Goal: Task Accomplishment & Management: Use online tool/utility

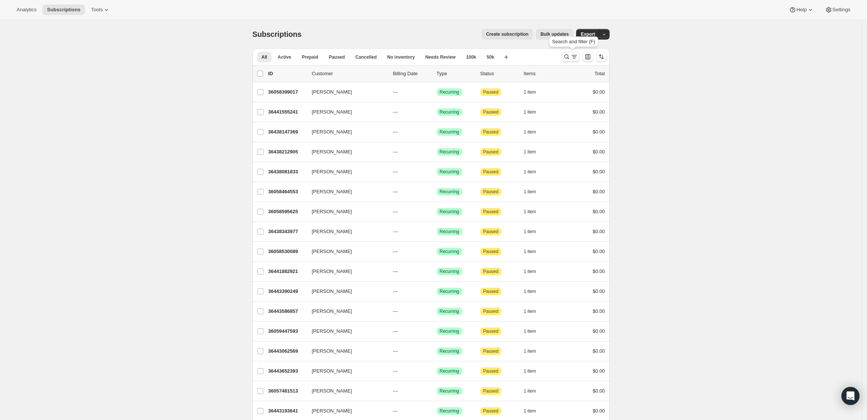
click at [566, 56] on icon "Search and filter results" at bounding box center [567, 57] width 8 height 8
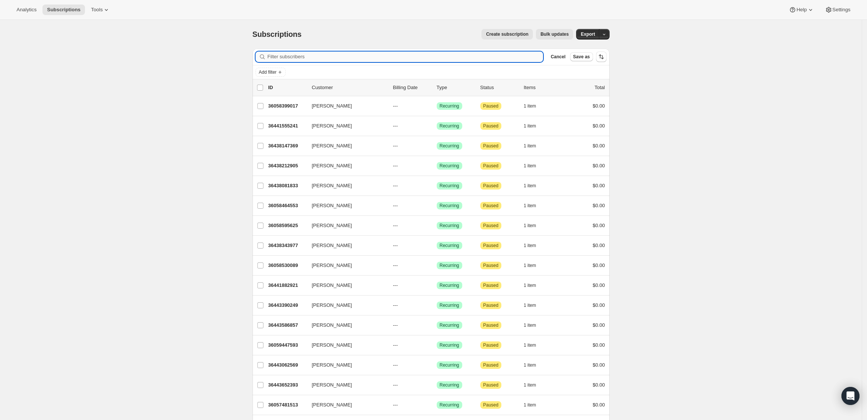
click at [318, 54] on input "Filter subscribers" at bounding box center [406, 56] width 276 height 11
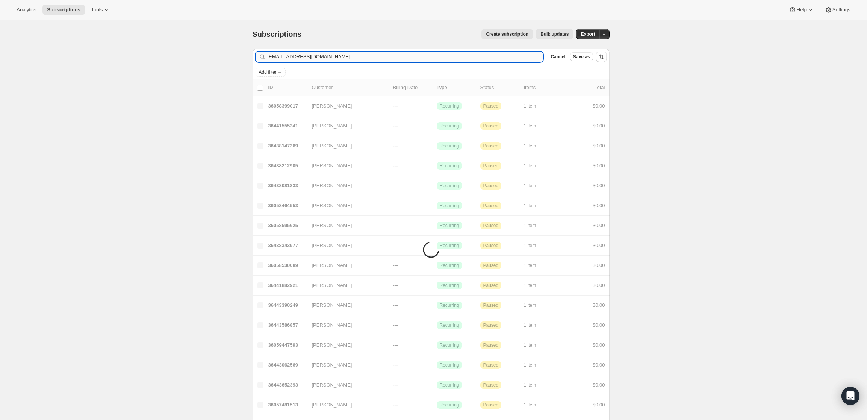
type input "adsum@gci.net"
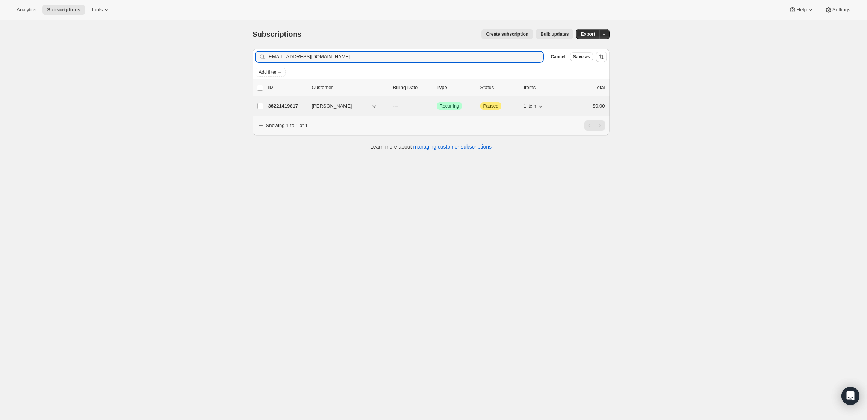
click at [289, 109] on p "36221419817" at bounding box center [287, 106] width 38 height 8
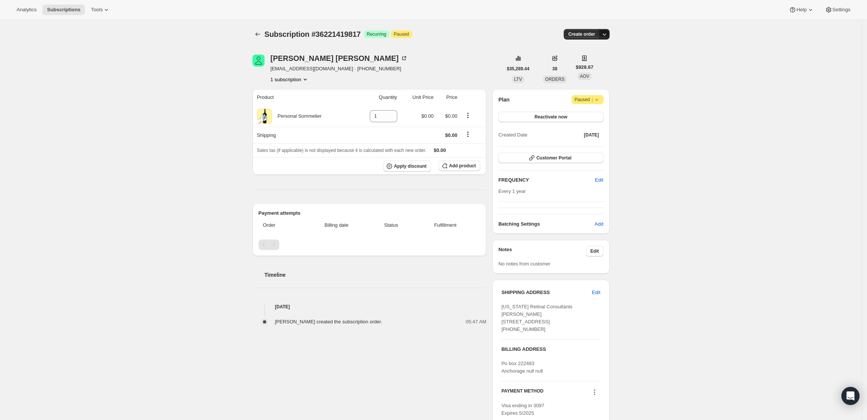
click at [608, 35] on icon "button" at bounding box center [604, 34] width 8 height 8
click at [601, 62] on span "Create custom one-time order" at bounding box center [574, 63] width 65 height 6
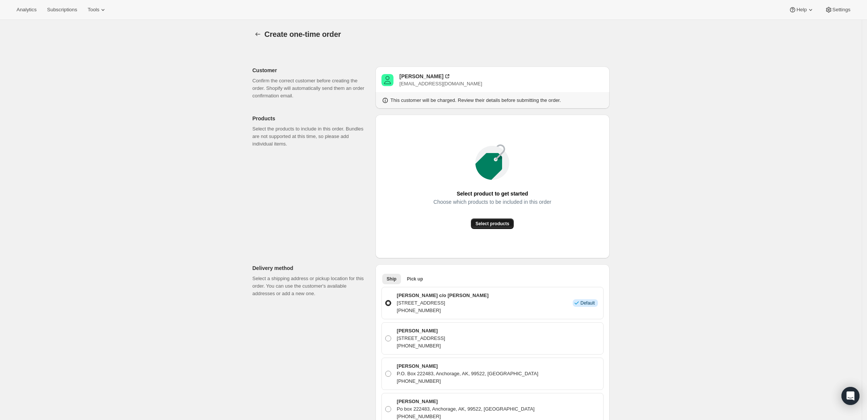
click at [493, 227] on button "Select products" at bounding box center [492, 223] width 43 height 11
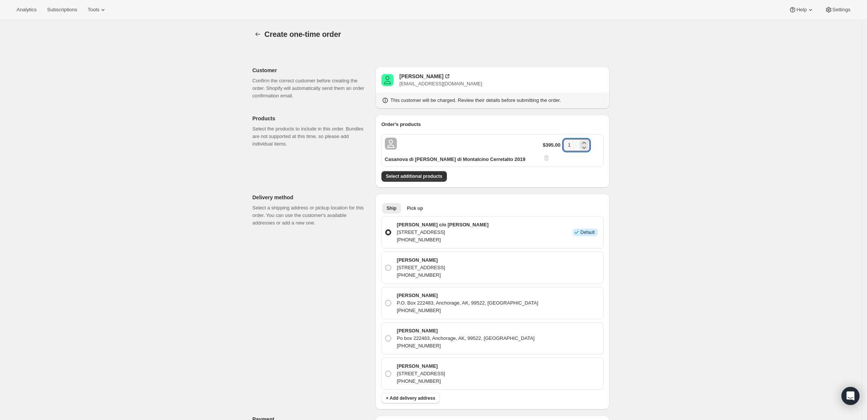
drag, startPoint x: 576, startPoint y: 143, endPoint x: 564, endPoint y: 140, distance: 12.8
click at [564, 140] on div "$395.00 1" at bounding box center [571, 150] width 57 height 23
type input "6"
click at [683, 136] on div "Create one-time order. This page is ready Create one-time order Customer Confir…" at bounding box center [431, 361] width 862 height 683
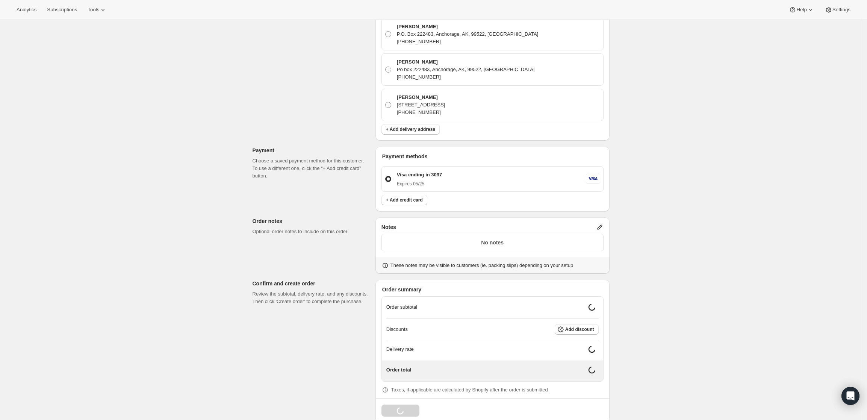
scroll to position [263, 0]
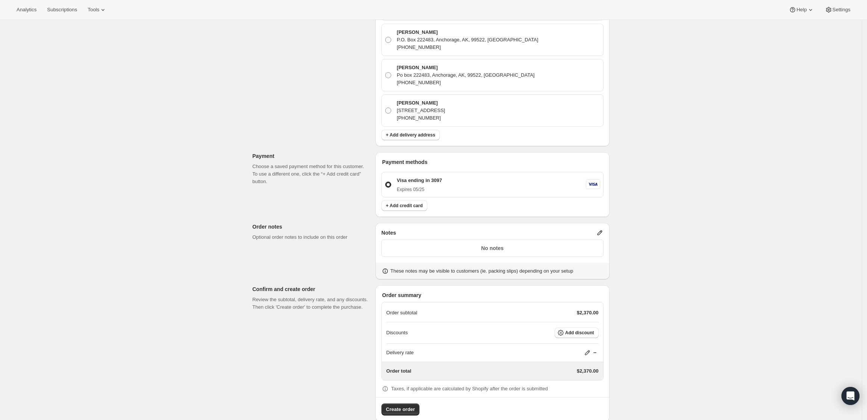
click at [600, 229] on icon at bounding box center [600, 233] width 8 height 8
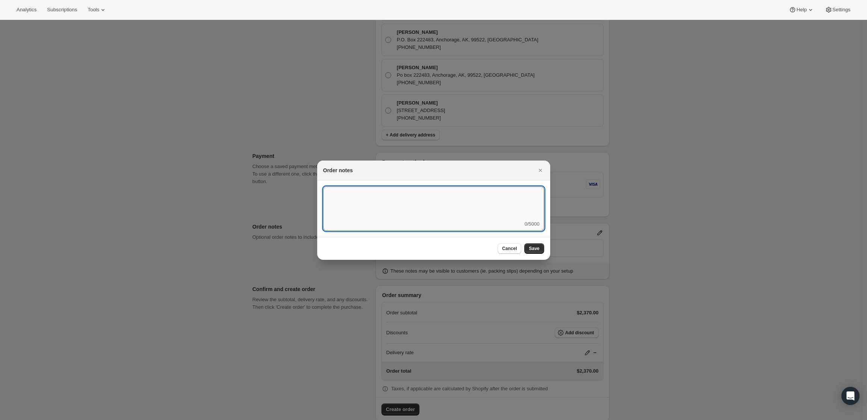
click at [478, 213] on textarea ":rd5:" at bounding box center [433, 203] width 221 height 34
type textarea "Weather HOLD"
click at [535, 244] on button "Save" at bounding box center [534, 248] width 20 height 11
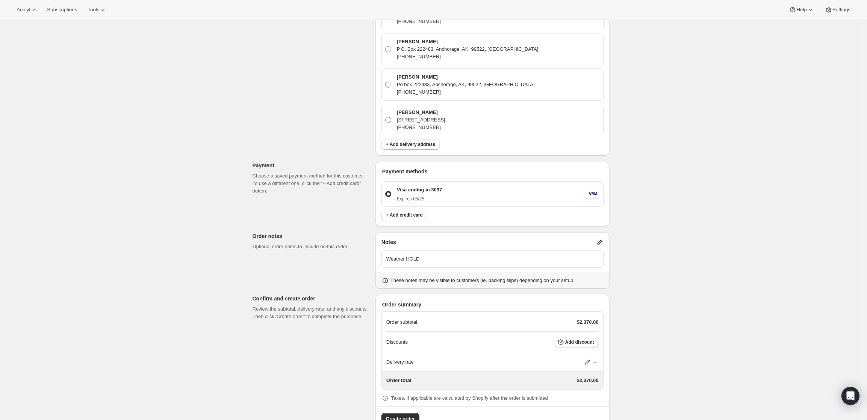
scroll to position [263, 0]
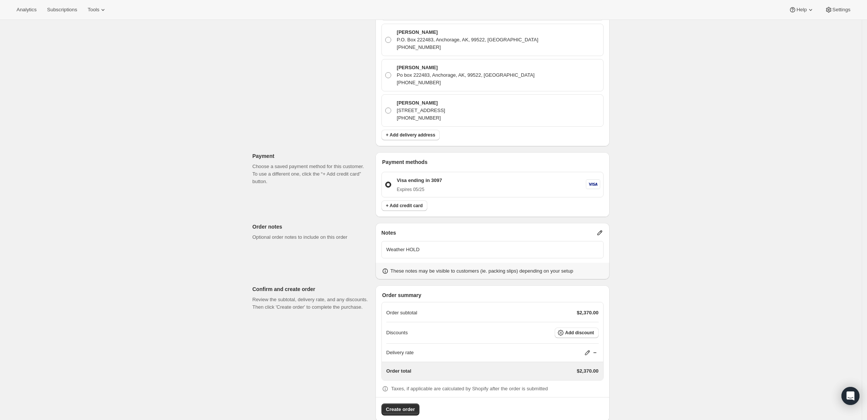
click at [587, 349] on icon at bounding box center [588, 353] width 8 height 8
click at [571, 370] on input "0" at bounding box center [592, 367] width 68 height 12
type input "0"
click at [585, 380] on button "Save" at bounding box center [586, 384] width 20 height 11
click at [407, 405] on span "Create order" at bounding box center [400, 409] width 29 height 8
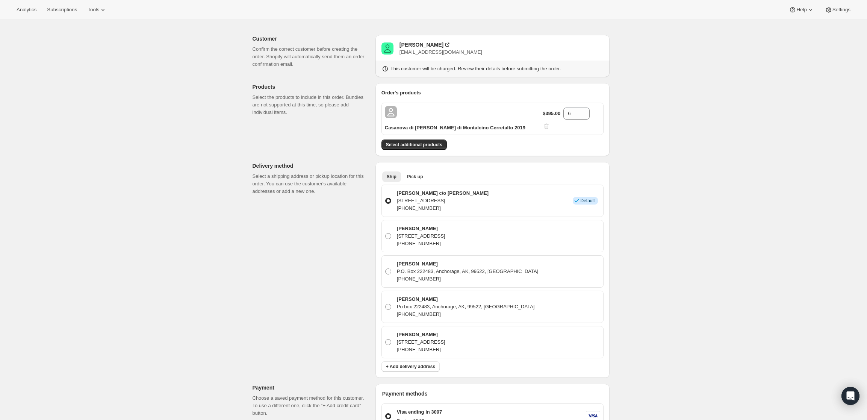
scroll to position [0, 0]
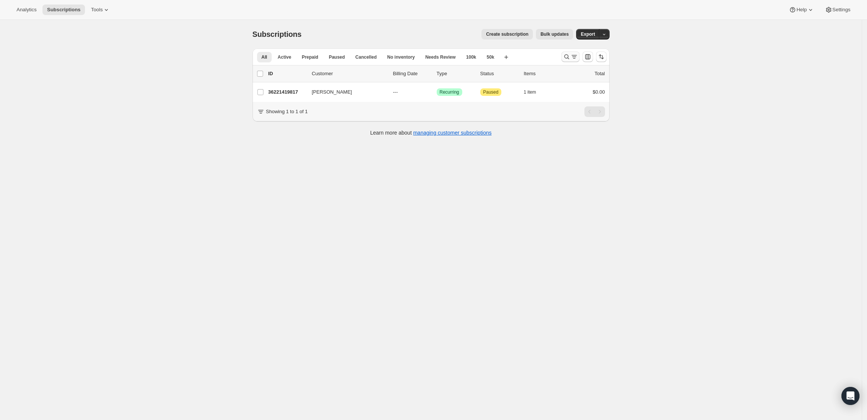
click at [570, 57] on icon "Search and filter results" at bounding box center [567, 57] width 8 height 8
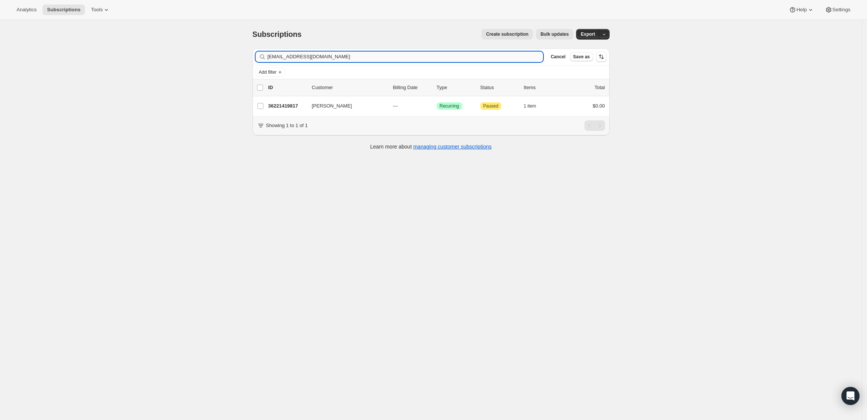
click at [457, 57] on input "adsum@gci.net" at bounding box center [406, 56] width 276 height 11
click at [457, 57] on input "adsum@gci.netavazir359@gmail.com" at bounding box center [406, 56] width 276 height 11
type input "avazir359@gmail.com"
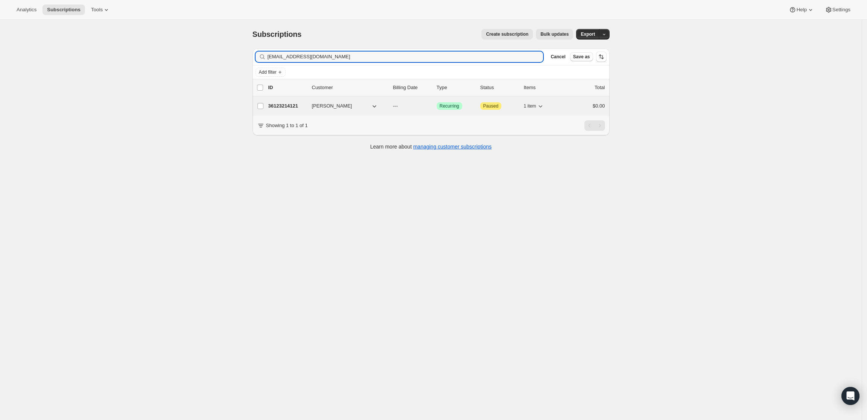
click at [292, 103] on p "36123214121" at bounding box center [287, 106] width 38 height 8
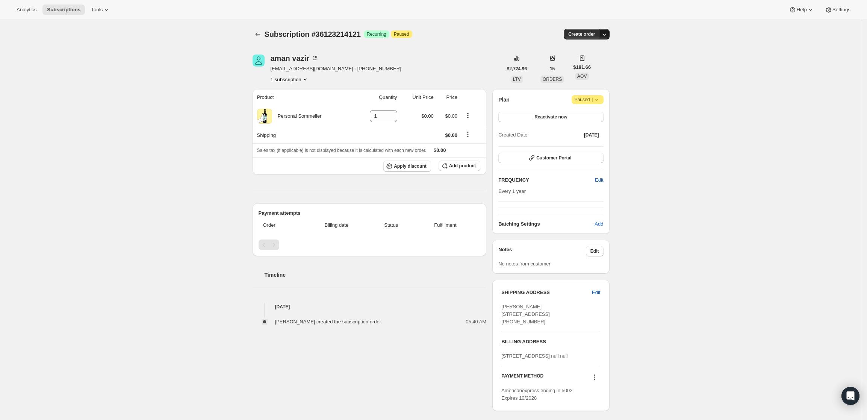
click at [606, 35] on icon "button" at bounding box center [604, 34] width 4 height 2
click at [604, 62] on span "Create custom one-time order" at bounding box center [574, 63] width 65 height 6
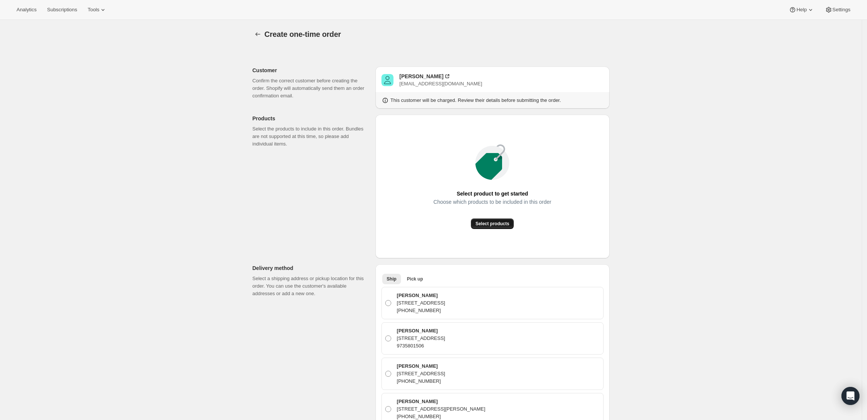
click at [494, 225] on span "Select products" at bounding box center [492, 224] width 34 height 6
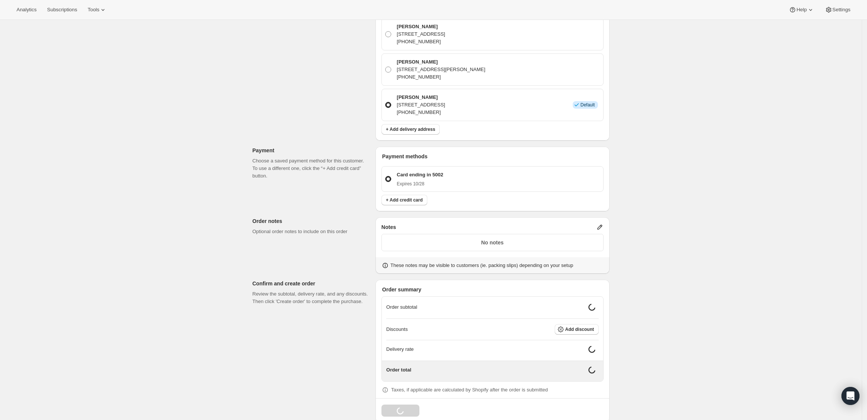
scroll to position [263, 0]
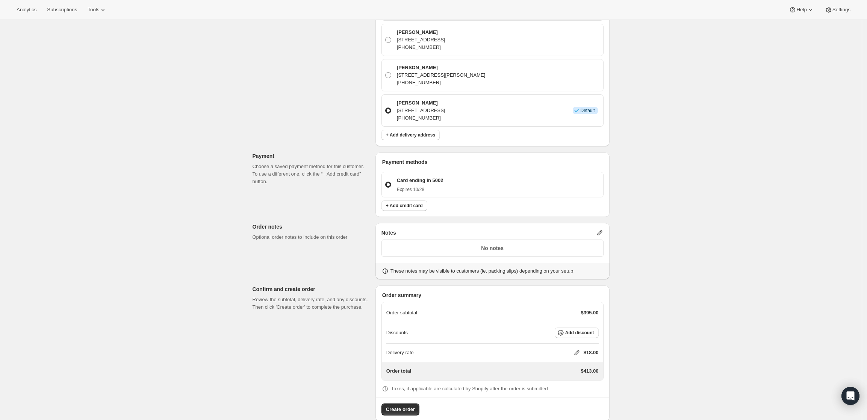
click at [601, 230] on icon at bounding box center [599, 232] width 5 height 5
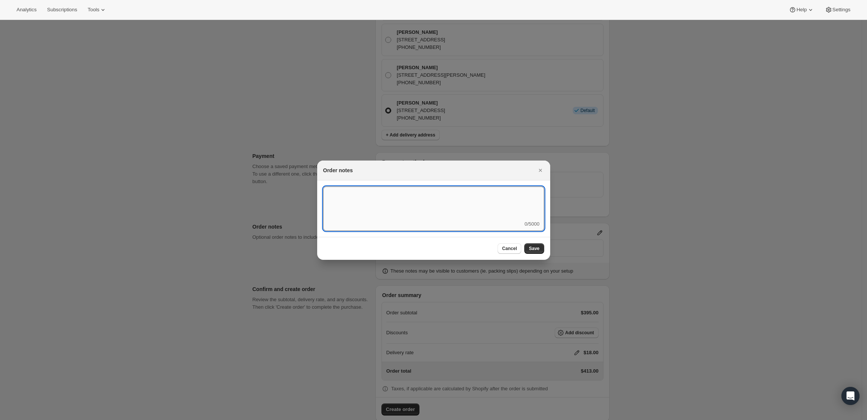
click at [455, 215] on textarea ":rhm:" at bounding box center [433, 203] width 221 height 34
type textarea "FedEx Ground"
click at [535, 247] on span "Save" at bounding box center [534, 248] width 11 height 6
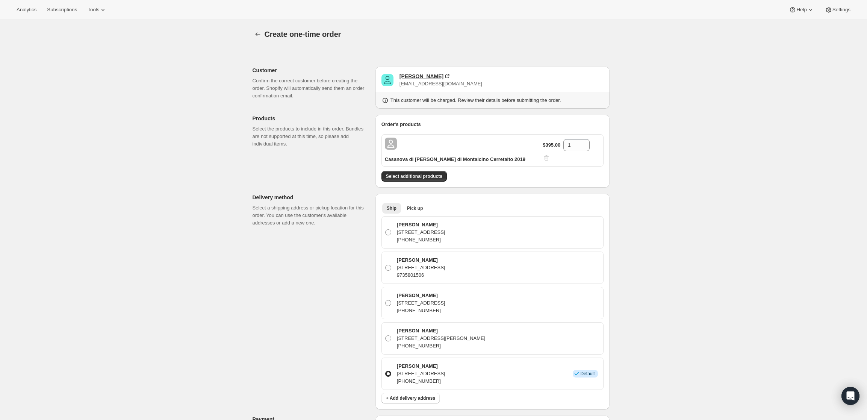
click at [418, 77] on div "aman vazir" at bounding box center [421, 77] width 44 height 8
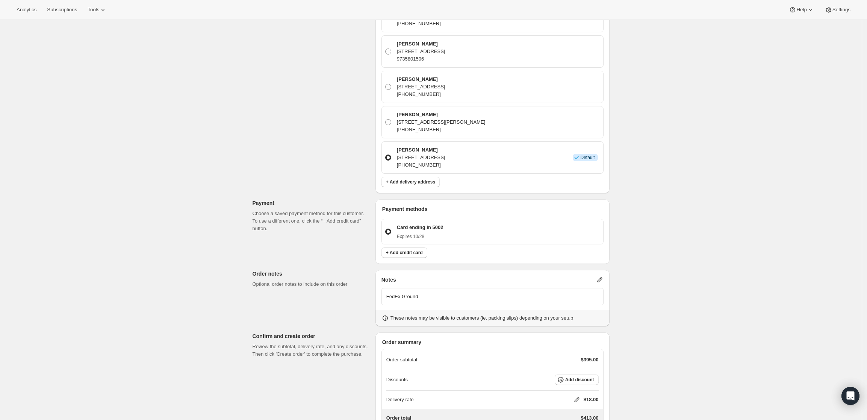
scroll to position [263, 0]
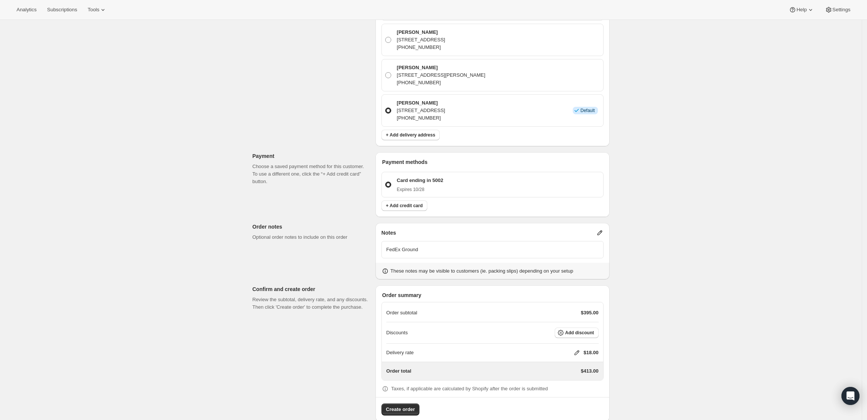
click at [599, 229] on icon at bounding box center [600, 233] width 8 height 8
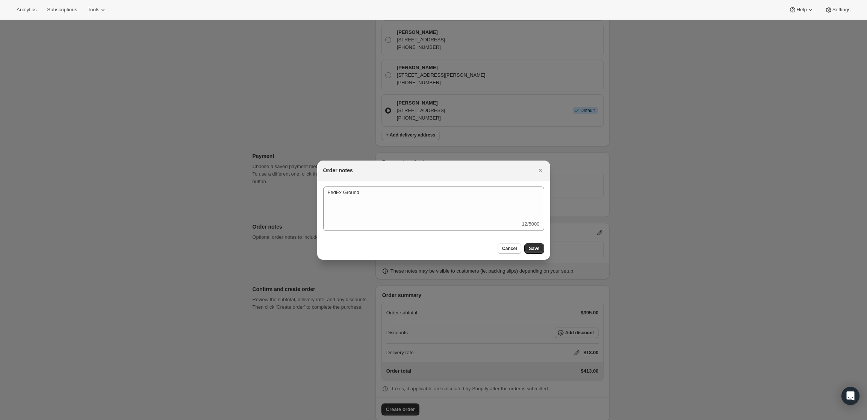
scroll to position [0, 0]
click at [462, 204] on textarea "FedEx Ground" at bounding box center [433, 203] width 221 height 34
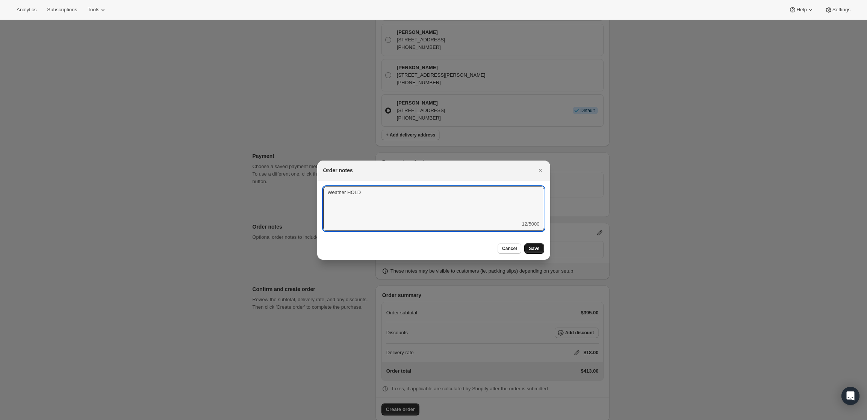
type textarea "Weather HOLD"
click at [538, 250] on span "Save" at bounding box center [534, 248] width 11 height 6
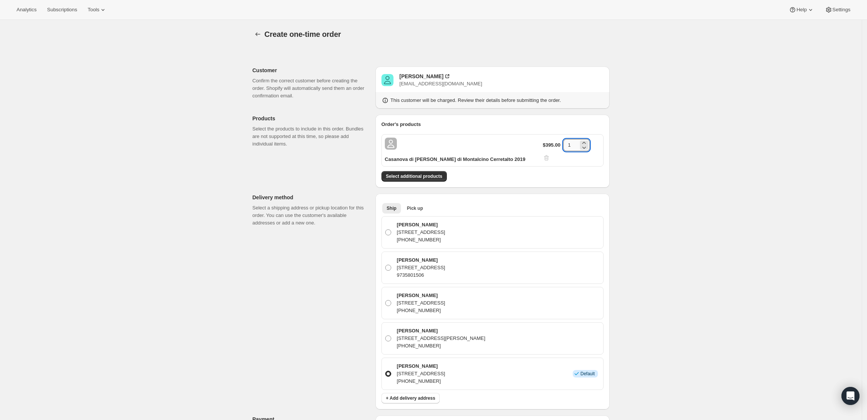
click at [569, 140] on input "1" at bounding box center [570, 145] width 15 height 12
type input "6"
click at [647, 158] on div "Create one-time order. This page is ready Create one-time order Customer Confir…" at bounding box center [431, 361] width 862 height 683
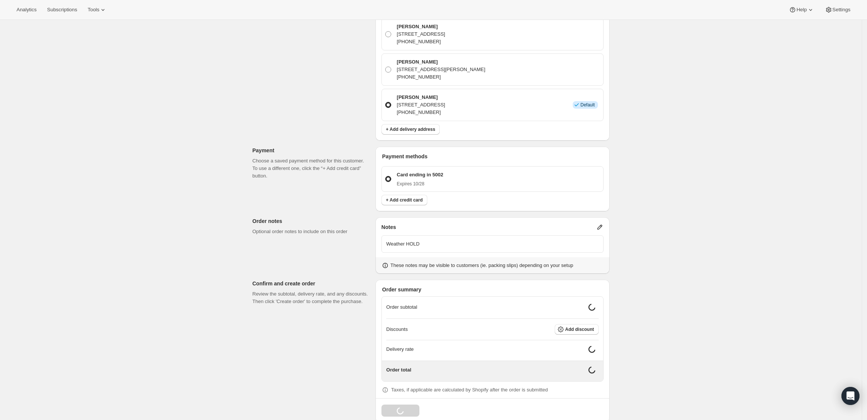
scroll to position [263, 0]
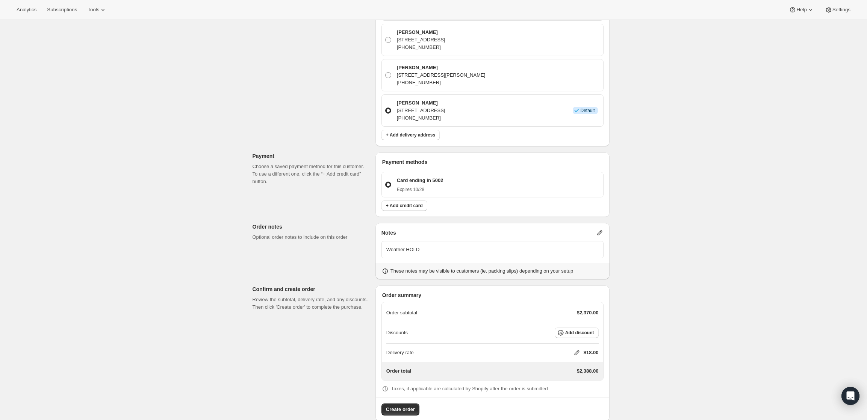
click at [577, 350] on icon at bounding box center [576, 352] width 5 height 5
click at [569, 367] on input "0" at bounding box center [581, 367] width 68 height 12
type input "0"
click at [571, 386] on span "Save" at bounding box center [575, 384] width 11 height 6
click at [404, 405] on span "Create order" at bounding box center [400, 409] width 29 height 8
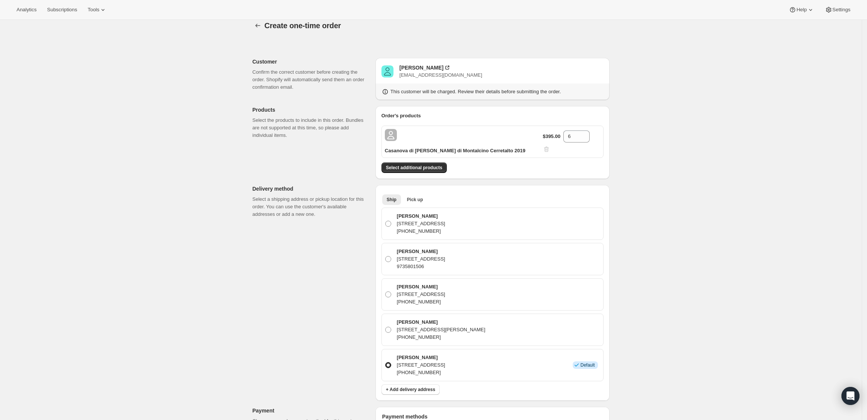
scroll to position [0, 0]
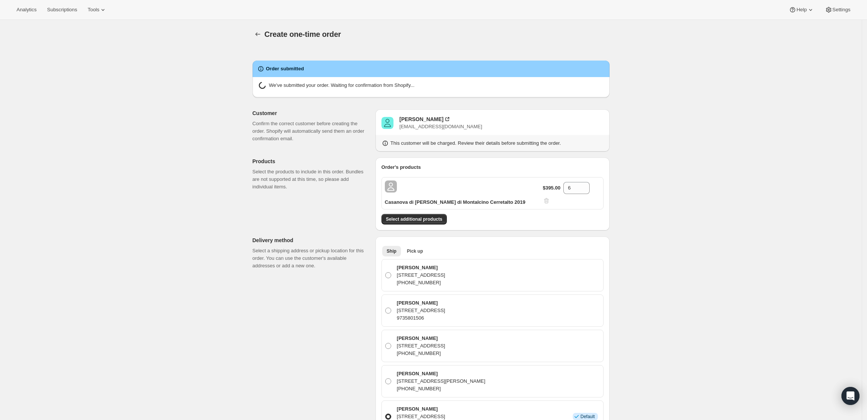
radio input "true"
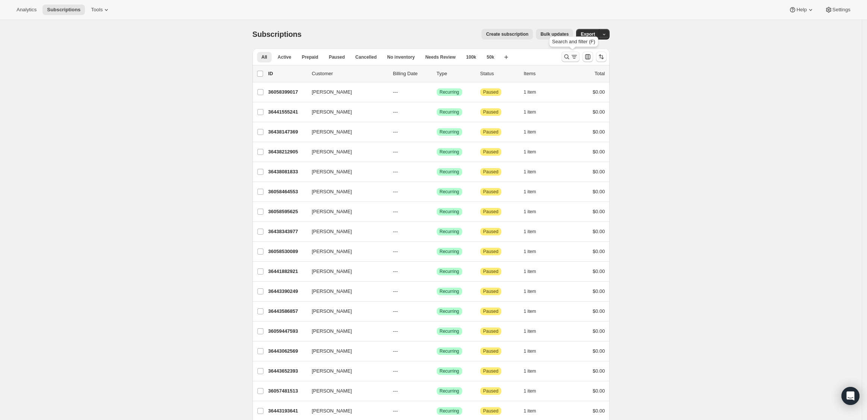
click at [570, 57] on icon "Search and filter results" at bounding box center [567, 57] width 8 height 8
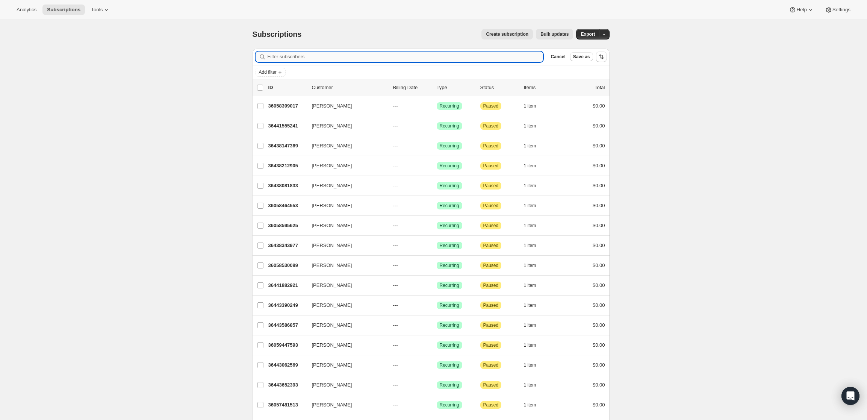
click at [535, 53] on input "Filter subscribers" at bounding box center [406, 56] width 276 height 11
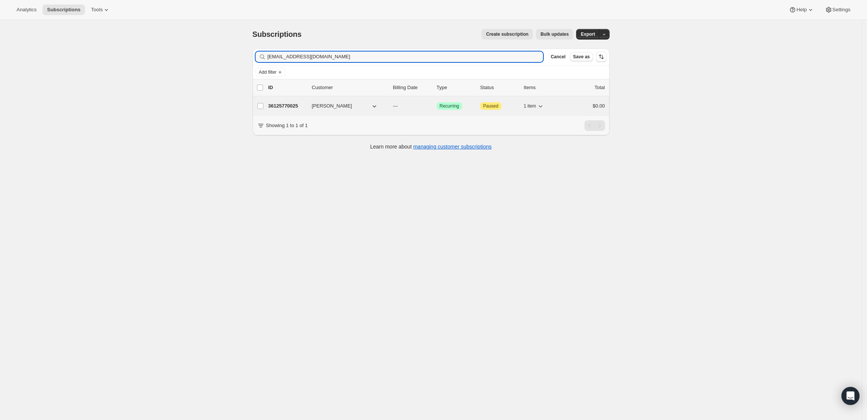
type input "[EMAIL_ADDRESS][DOMAIN_NAME]"
click at [282, 107] on p "36125770025" at bounding box center [287, 106] width 38 height 8
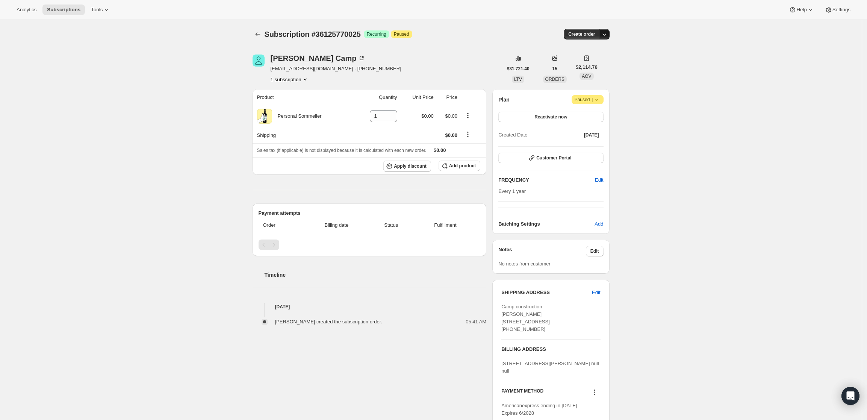
click at [607, 29] on button "button" at bounding box center [604, 34] width 11 height 11
click at [602, 61] on span "Create custom one-time order" at bounding box center [574, 63] width 65 height 6
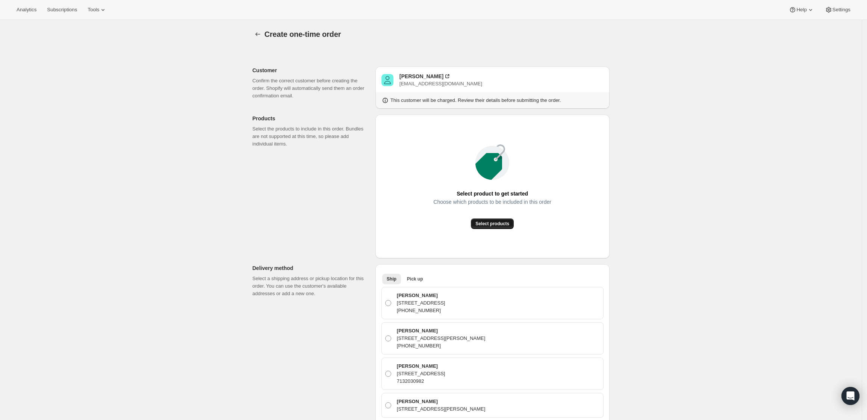
click at [480, 224] on span "Select products" at bounding box center [492, 224] width 34 height 6
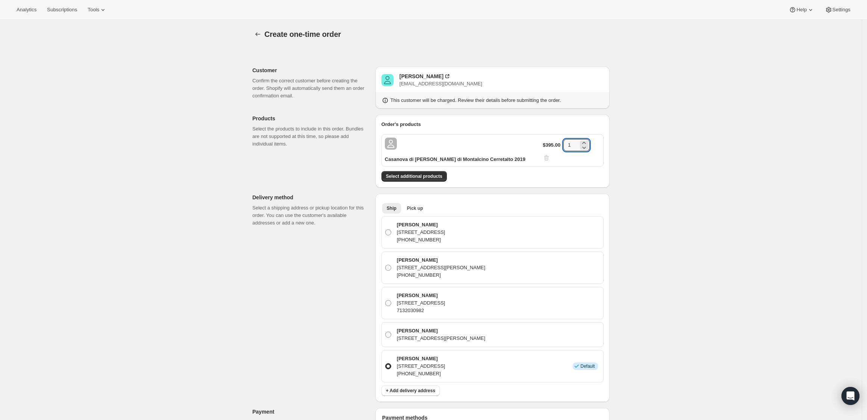
drag, startPoint x: 576, startPoint y: 142, endPoint x: 553, endPoint y: 145, distance: 22.3
click at [553, 145] on div "$395.00 1" at bounding box center [571, 150] width 57 height 23
type input "2"
click at [694, 168] on div "Create one-time order. This page is ready Create one-time order Customer Confir…" at bounding box center [431, 358] width 862 height 676
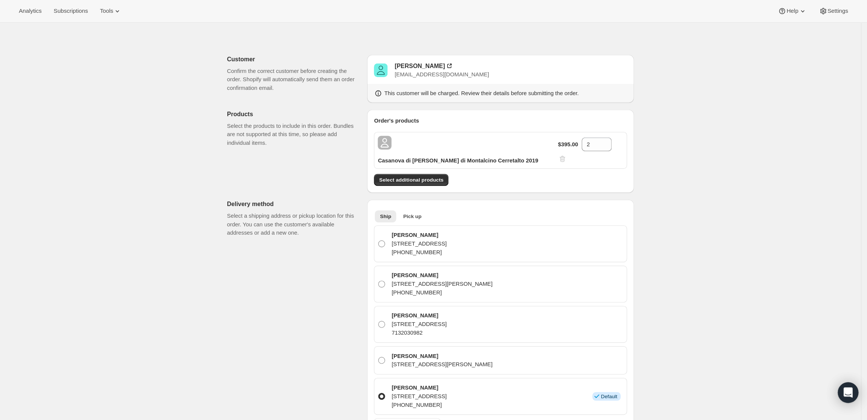
scroll to position [19, 0]
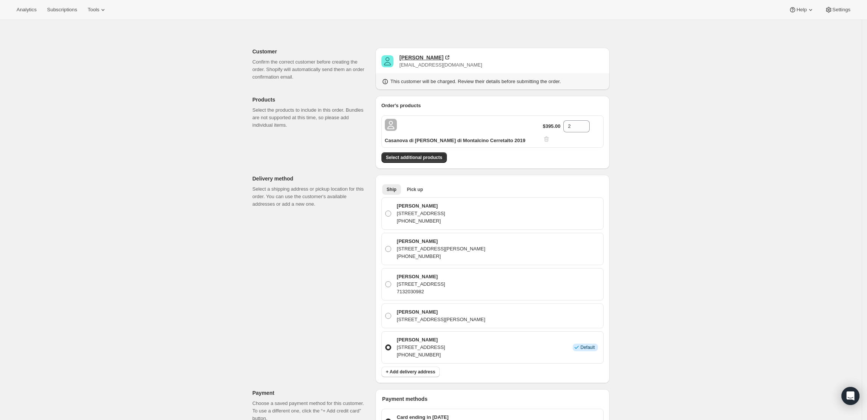
click at [425, 57] on div "[PERSON_NAME]" at bounding box center [421, 58] width 44 height 8
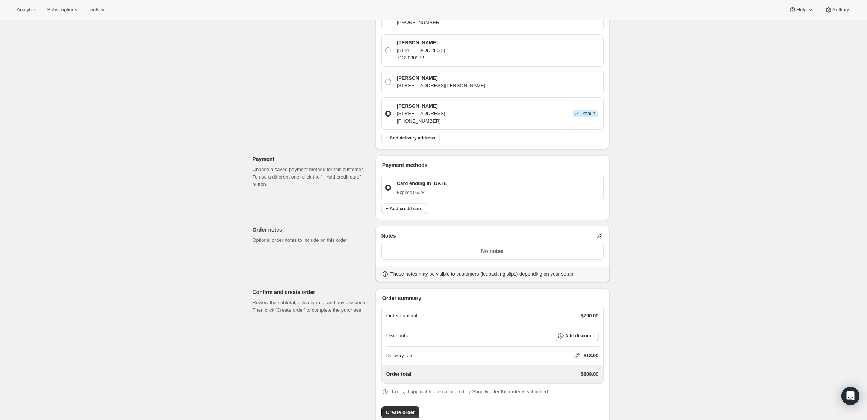
scroll to position [255, 0]
click at [539, 244] on p "No notes" at bounding box center [492, 248] width 212 height 8
click at [602, 229] on icon at bounding box center [600, 233] width 8 height 8
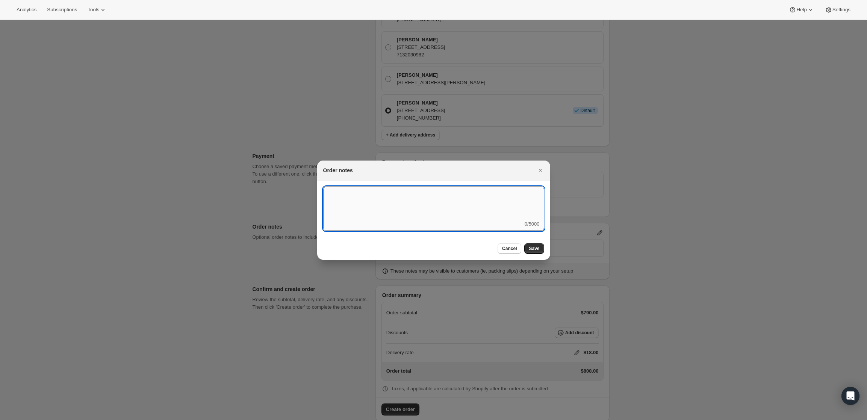
click at [498, 207] on textarea ":rd5:" at bounding box center [433, 203] width 221 height 34
type textarea "Weather HOLD"
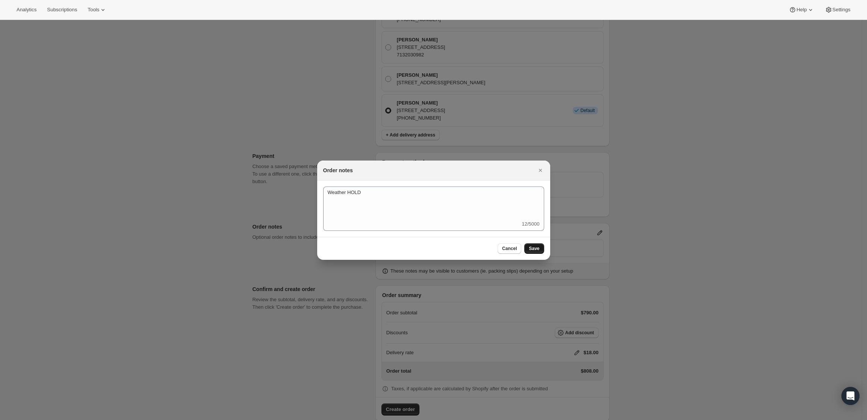
click at [540, 247] on button "Save" at bounding box center [534, 248] width 20 height 11
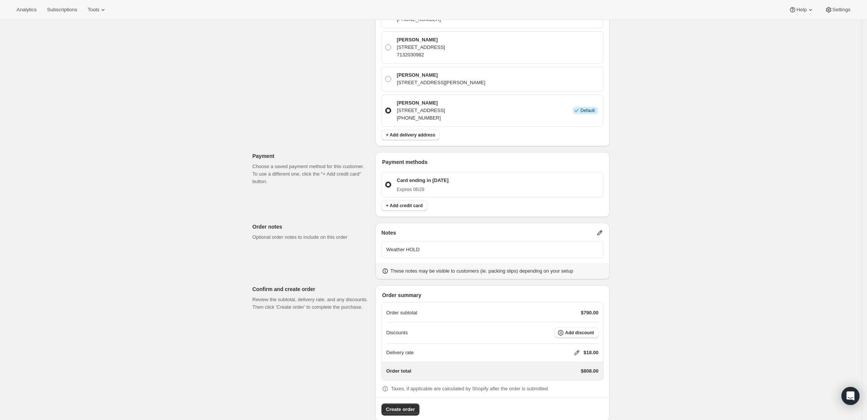
click at [576, 349] on icon at bounding box center [577, 353] width 8 height 8
click at [571, 367] on input "0" at bounding box center [581, 367] width 68 height 12
type input "0"
click at [571, 379] on button "Save" at bounding box center [575, 384] width 20 height 11
click at [395, 405] on span "Create order" at bounding box center [400, 409] width 29 height 8
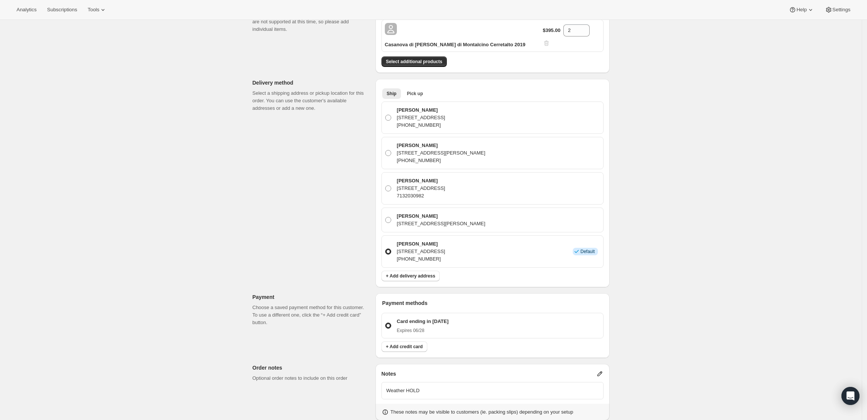
scroll to position [37, 0]
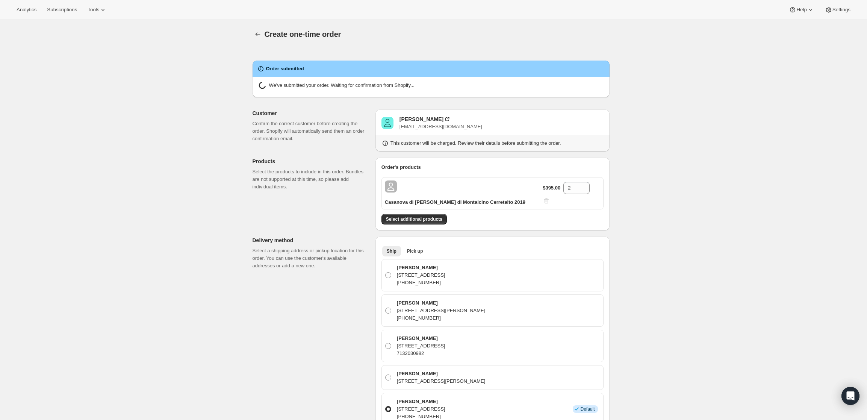
radio input "true"
